Goal: Use online tool/utility: Utilize a website feature to perform a specific function

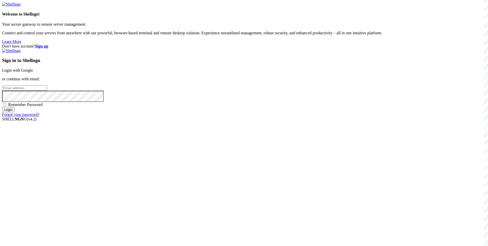
click at [47, 91] on input "email" at bounding box center [24, 87] width 45 height 5
paste input "[EMAIL_ADDRESS][DOMAIN_NAME]"
type input "[EMAIL_ADDRESS][DOMAIN_NAME]"
click at [187, 117] on div "Don't have account? Sign up Sign in to Shellngn Login with Google or continue w…" at bounding box center [244, 80] width 484 height 73
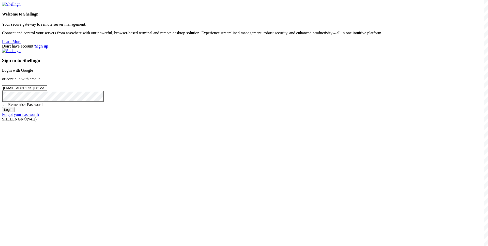
click at [43, 107] on span "Remember Password" at bounding box center [25, 104] width 35 height 4
click at [6, 106] on input "Remember Password" at bounding box center [4, 104] width 3 height 3
checkbox input "true"
click at [14, 112] on input "Login" at bounding box center [8, 109] width 12 height 5
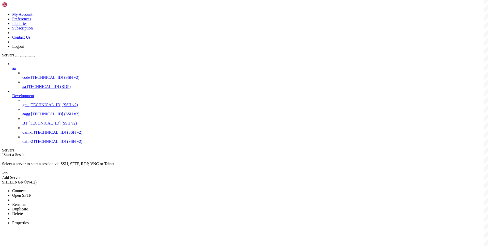
click at [58, 189] on li "Connect" at bounding box center [35, 191] width 46 height 5
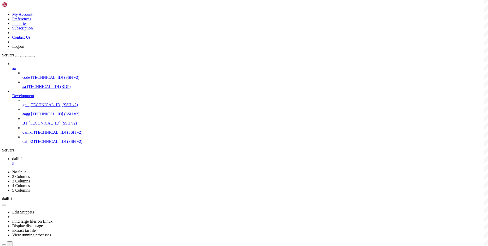
click at [86, 161] on div "" at bounding box center [249, 163] width 474 height 5
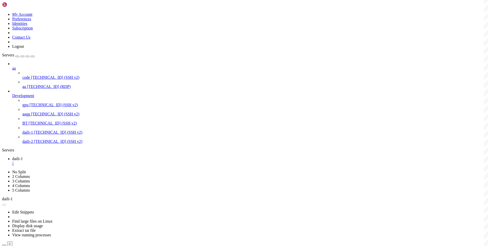
click at [114, 170] on div "" at bounding box center [249, 172] width 474 height 5
click at [85, 161] on div "" at bounding box center [249, 163] width 474 height 5
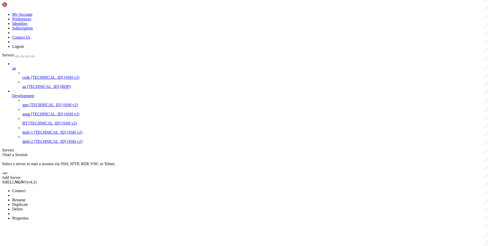
click at [26, 189] on span "Connect" at bounding box center [18, 191] width 13 height 4
